Goal: Information Seeking & Learning: Learn about a topic

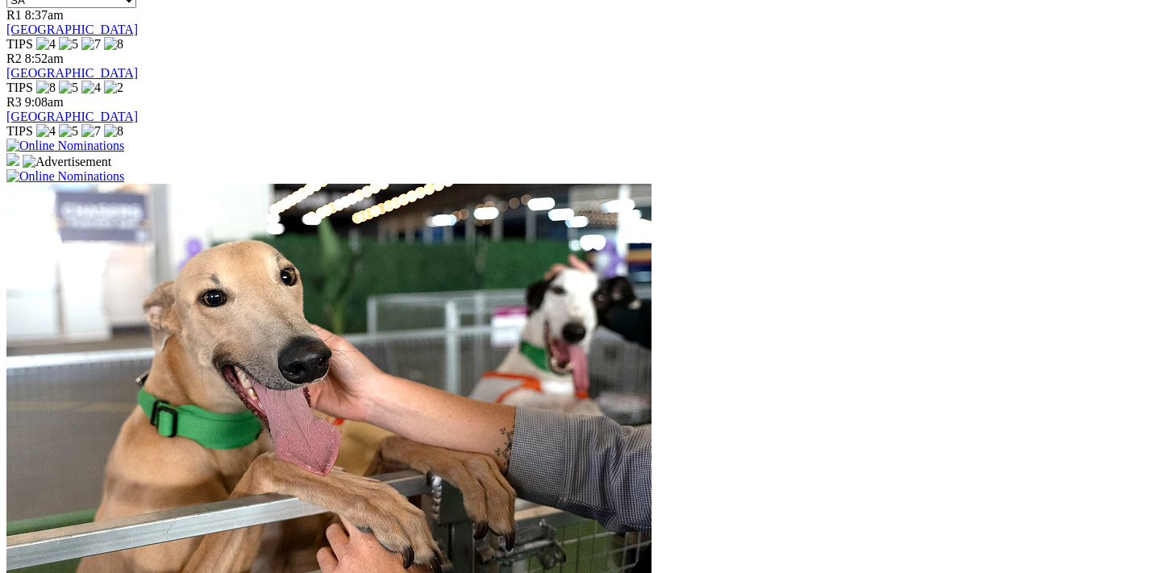
scroll to position [931, 0]
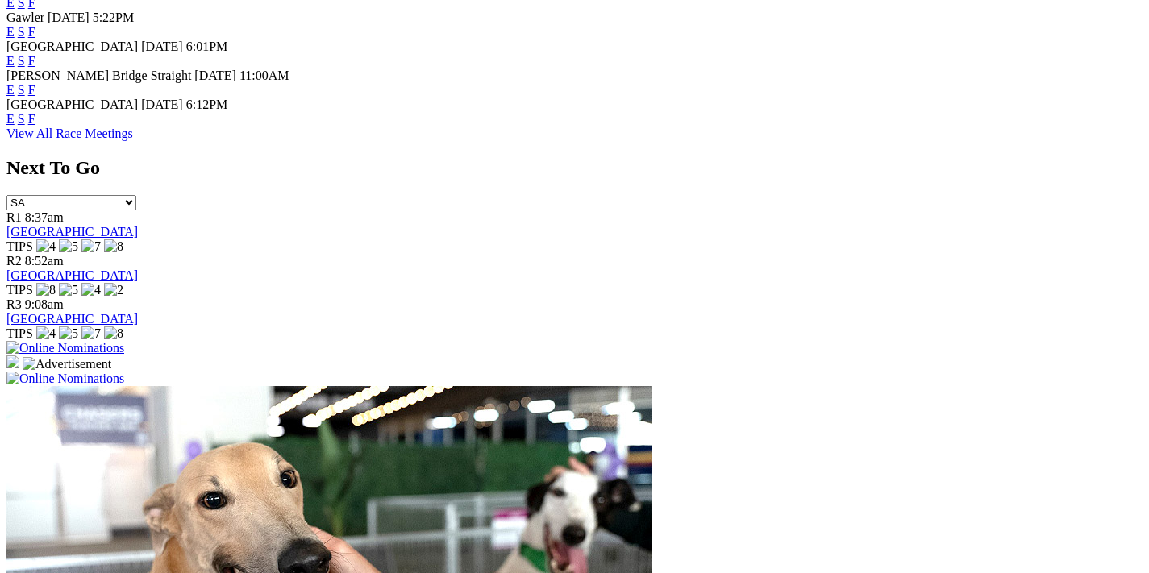
click at [133, 140] on link "View All Race Meetings" at bounding box center [69, 134] width 127 height 14
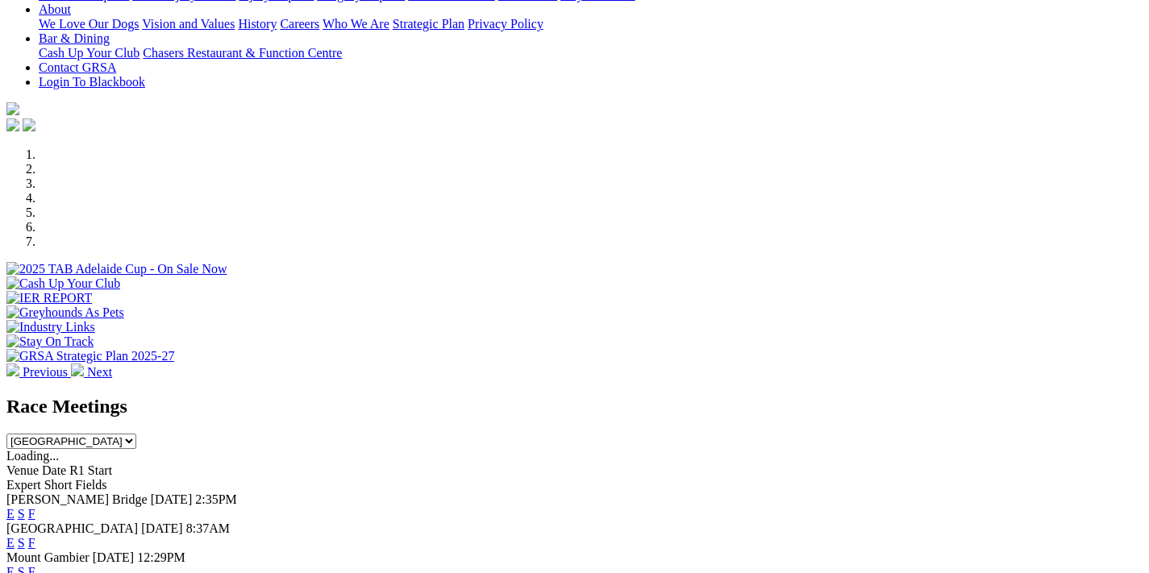
scroll to position [0, 0]
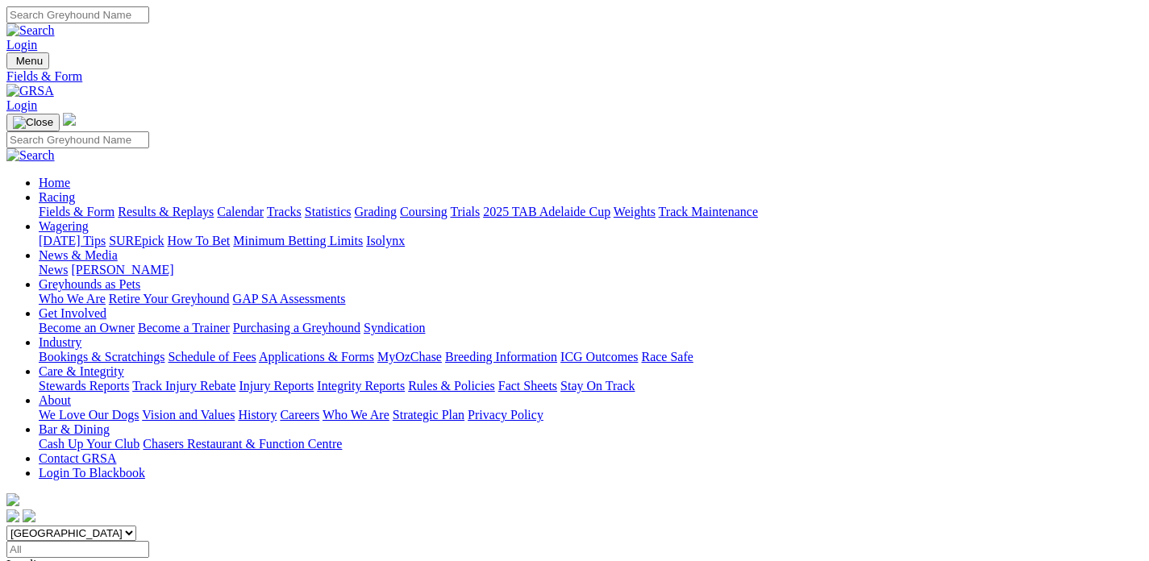
click at [264, 205] on link "Calendar" at bounding box center [240, 212] width 47 height 14
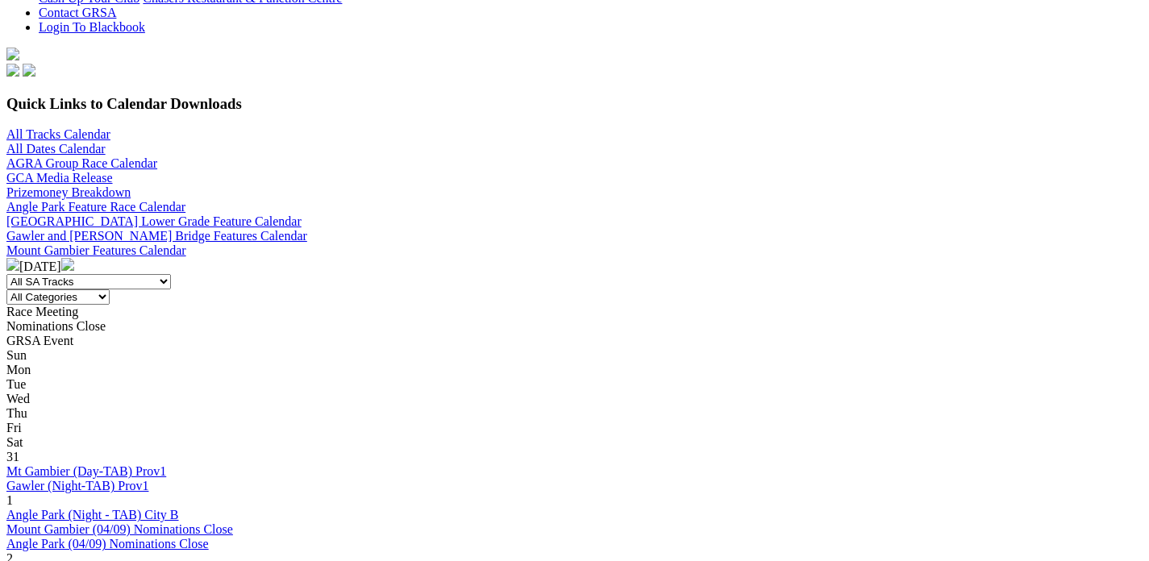
scroll to position [228, 0]
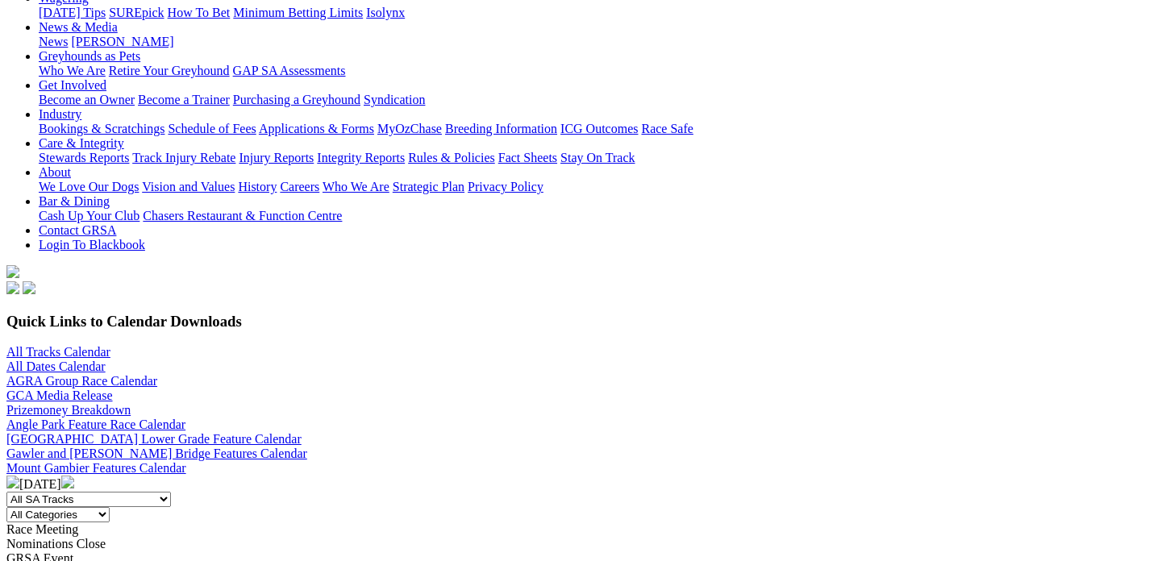
click at [74, 476] on img at bounding box center [67, 482] width 13 height 13
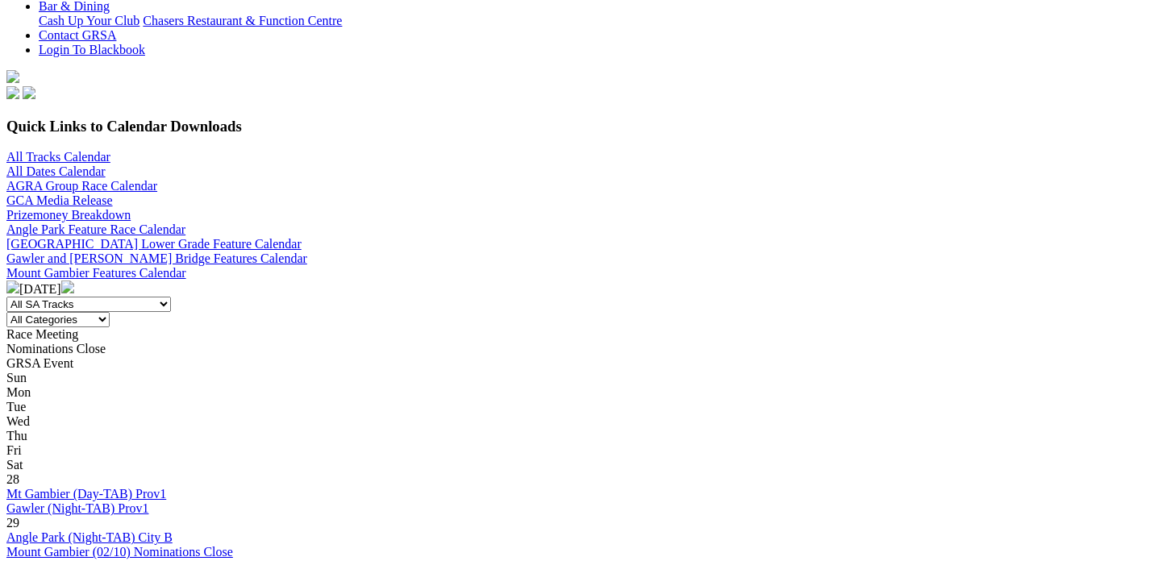
scroll to position [307, 0]
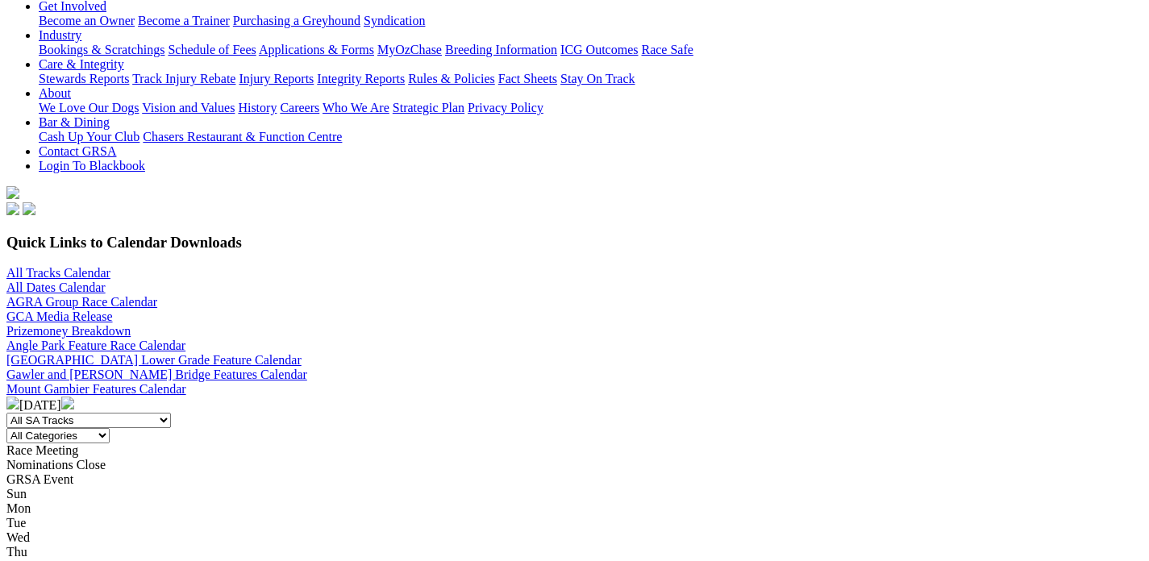
click at [74, 397] on img at bounding box center [67, 403] width 13 height 13
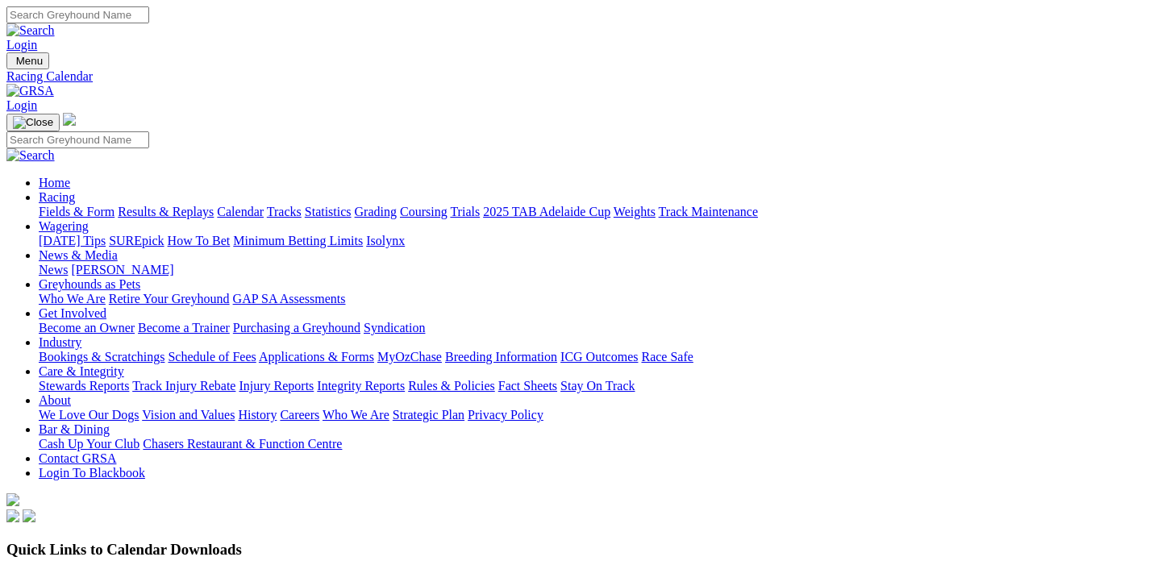
scroll to position [512, 0]
